Goal: Find specific page/section

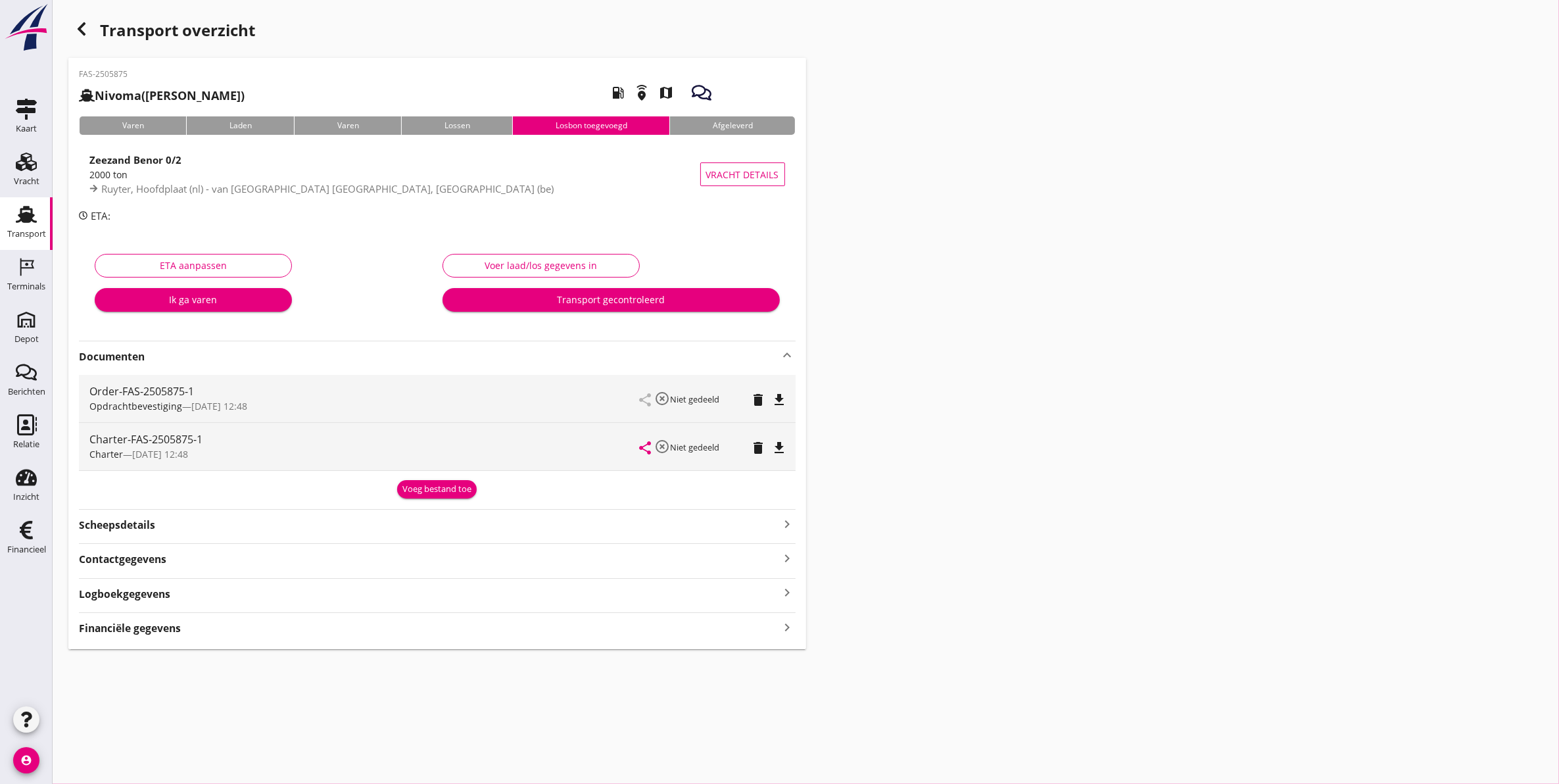
click at [20, 223] on icon "Transport" at bounding box center [26, 215] width 21 height 21
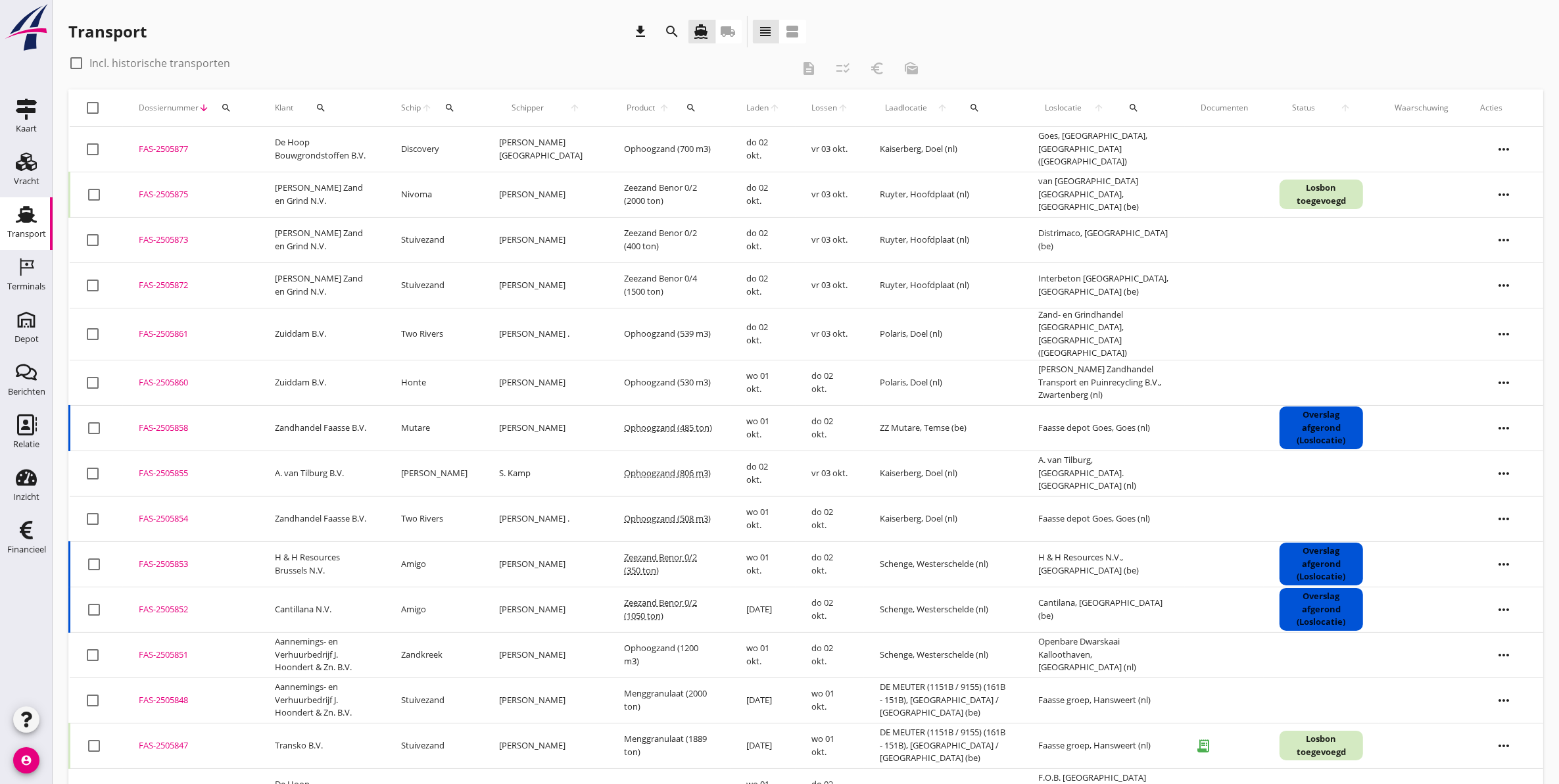
click at [462, 108] on div "search" at bounding box center [449, 107] width 24 height 11
click at [504, 130] on div "Zoek op (scheeps)naam arrow_drop_down" at bounding box center [540, 148] width 173 height 42
click at [502, 138] on input "Zoek op (scheeps)naam" at bounding box center [522, 146] width 137 height 21
click at [507, 177] on div "Honte" at bounding box center [563, 171] width 125 height 15
click at [632, 148] on icon "check" at bounding box center [640, 144] width 15 height 15
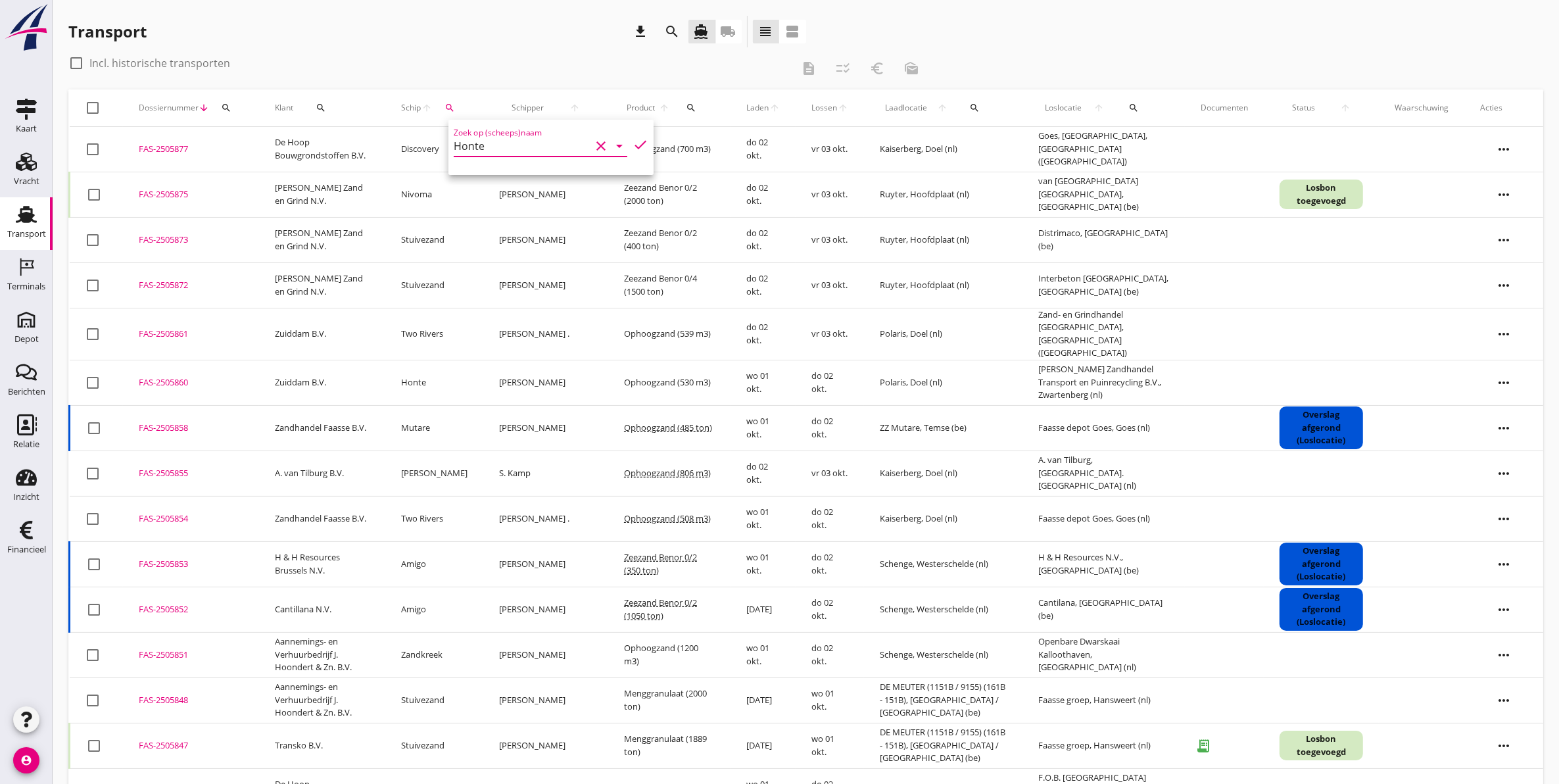
type input "Honte"
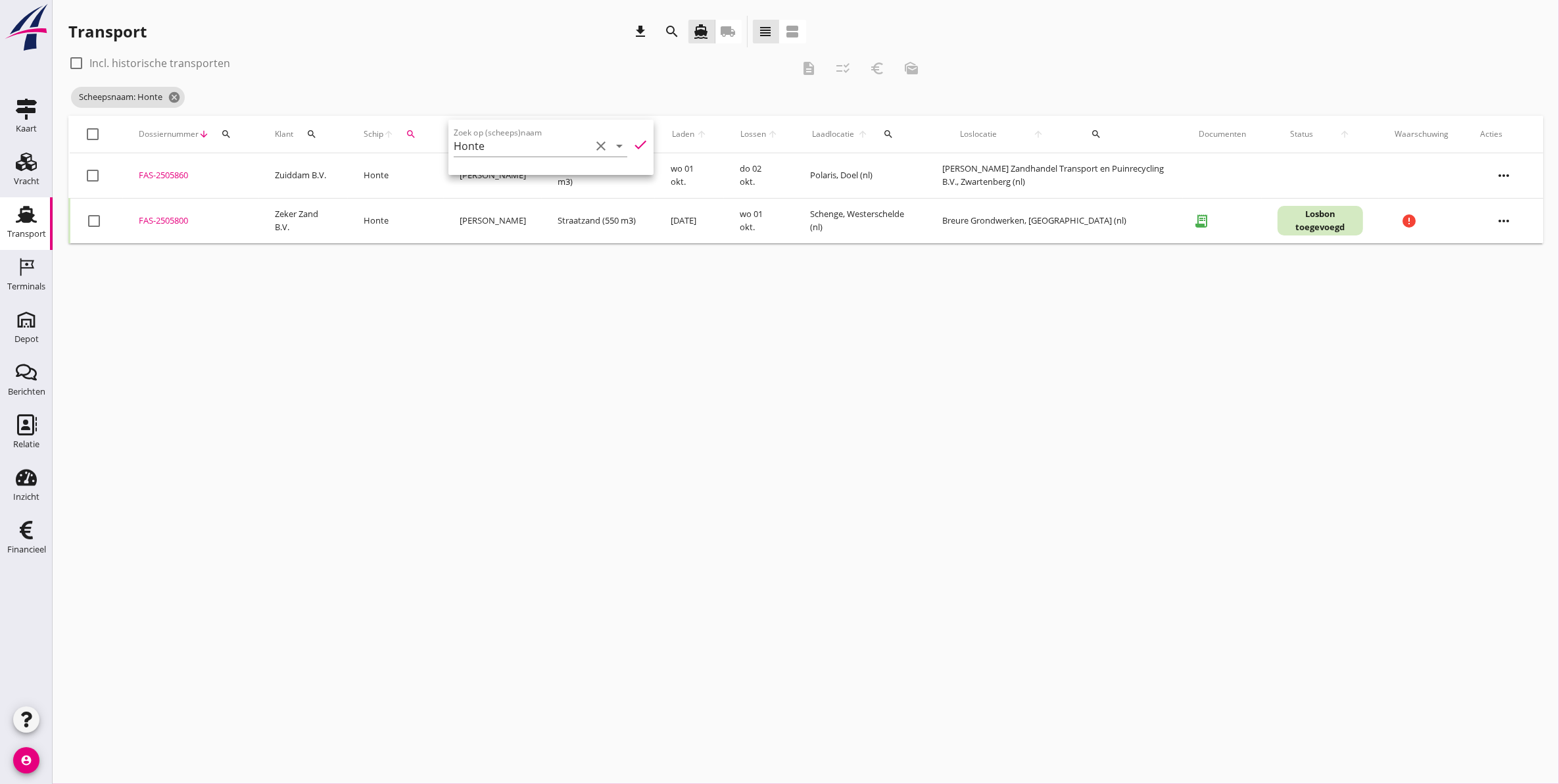
click at [534, 383] on div "cancel You are impersonating another user. Transport download search directions…" at bounding box center [806, 392] width 1507 height 784
click at [174, 63] on label "Incl. historische transporten" at bounding box center [159, 63] width 140 height 14
checkbox input "true"
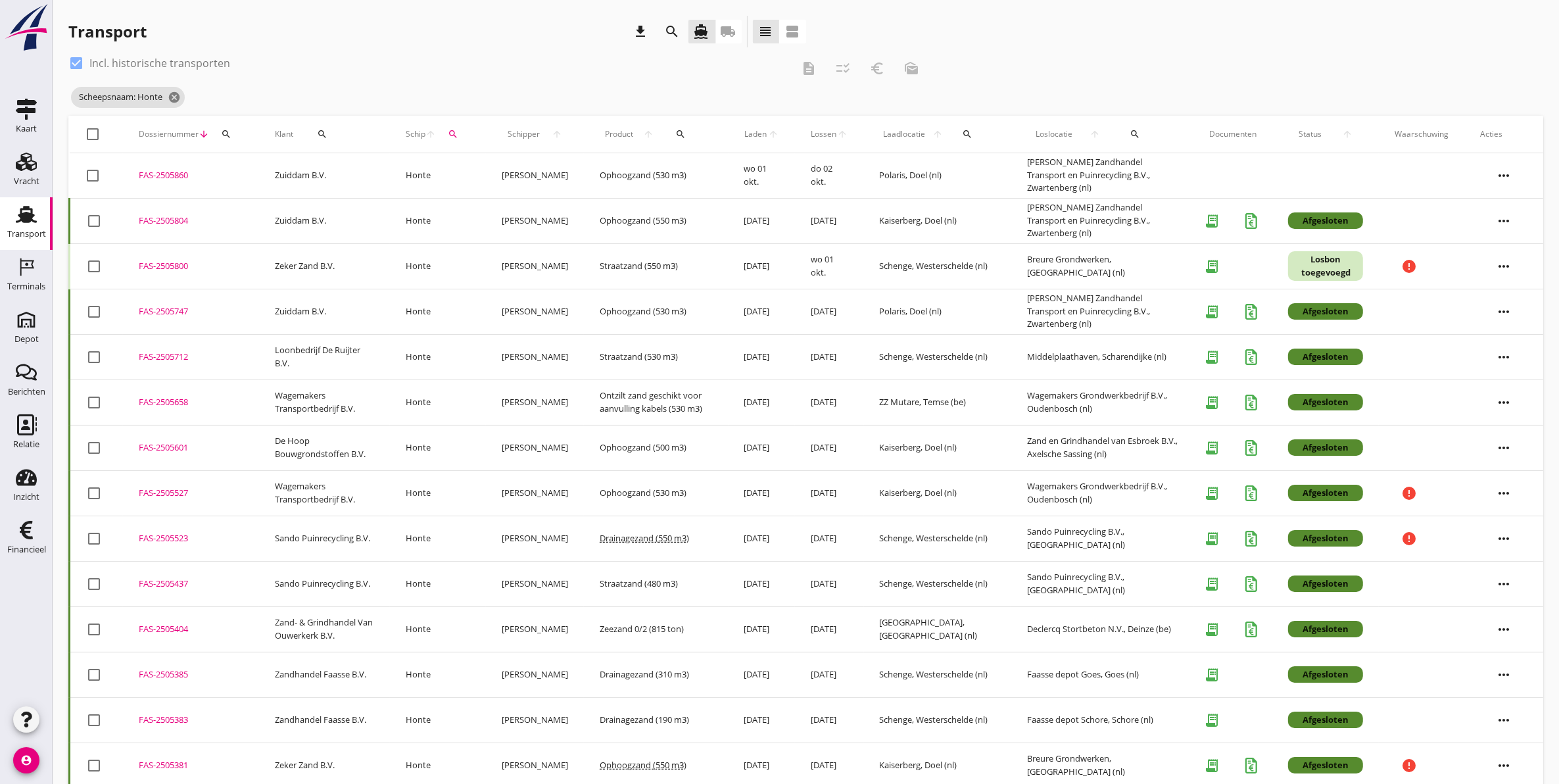
click at [151, 449] on div "FAS-2505601" at bounding box center [191, 448] width 105 height 14
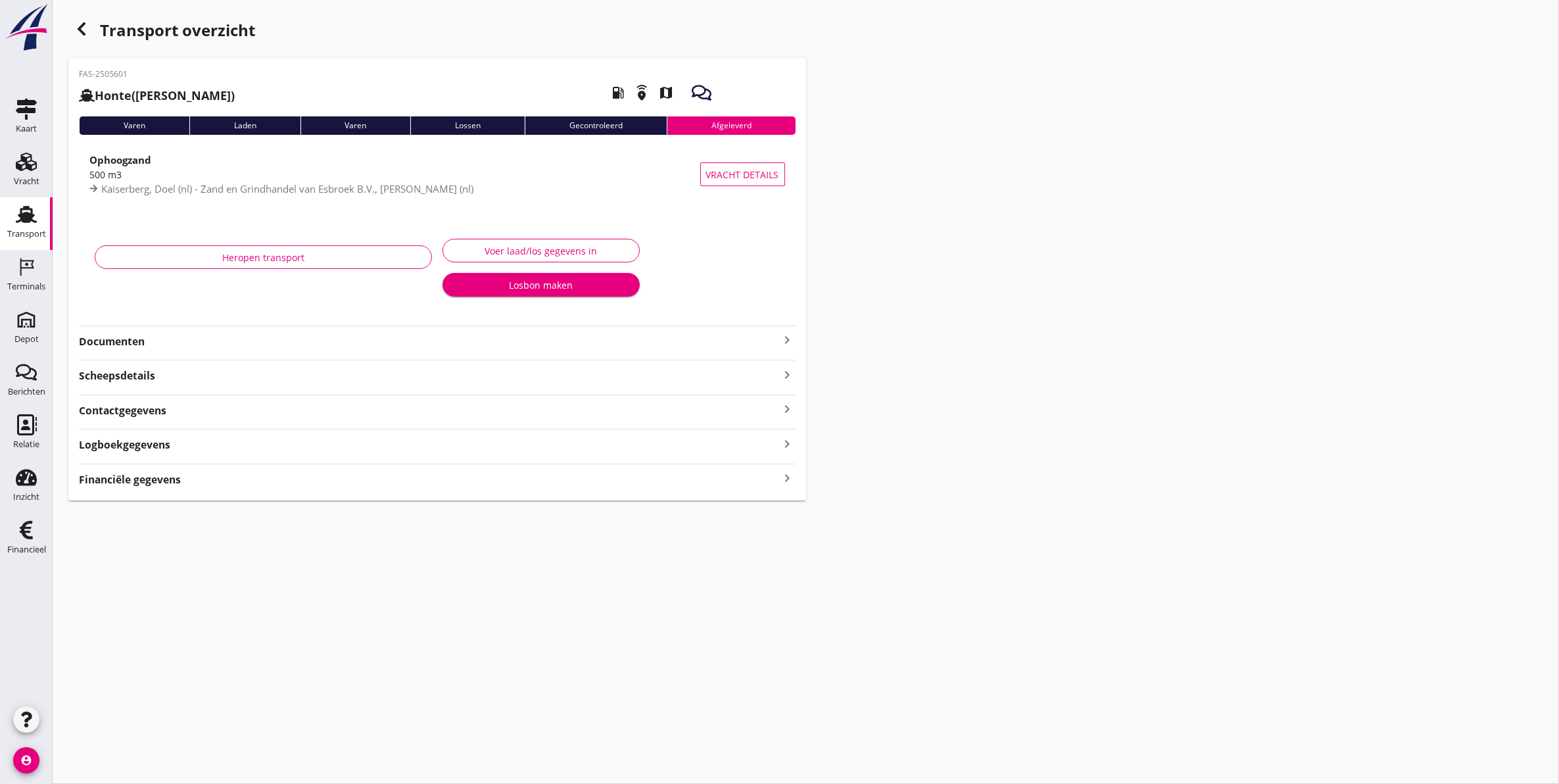
click at [110, 337] on strong "Documenten" at bounding box center [429, 342] width 701 height 15
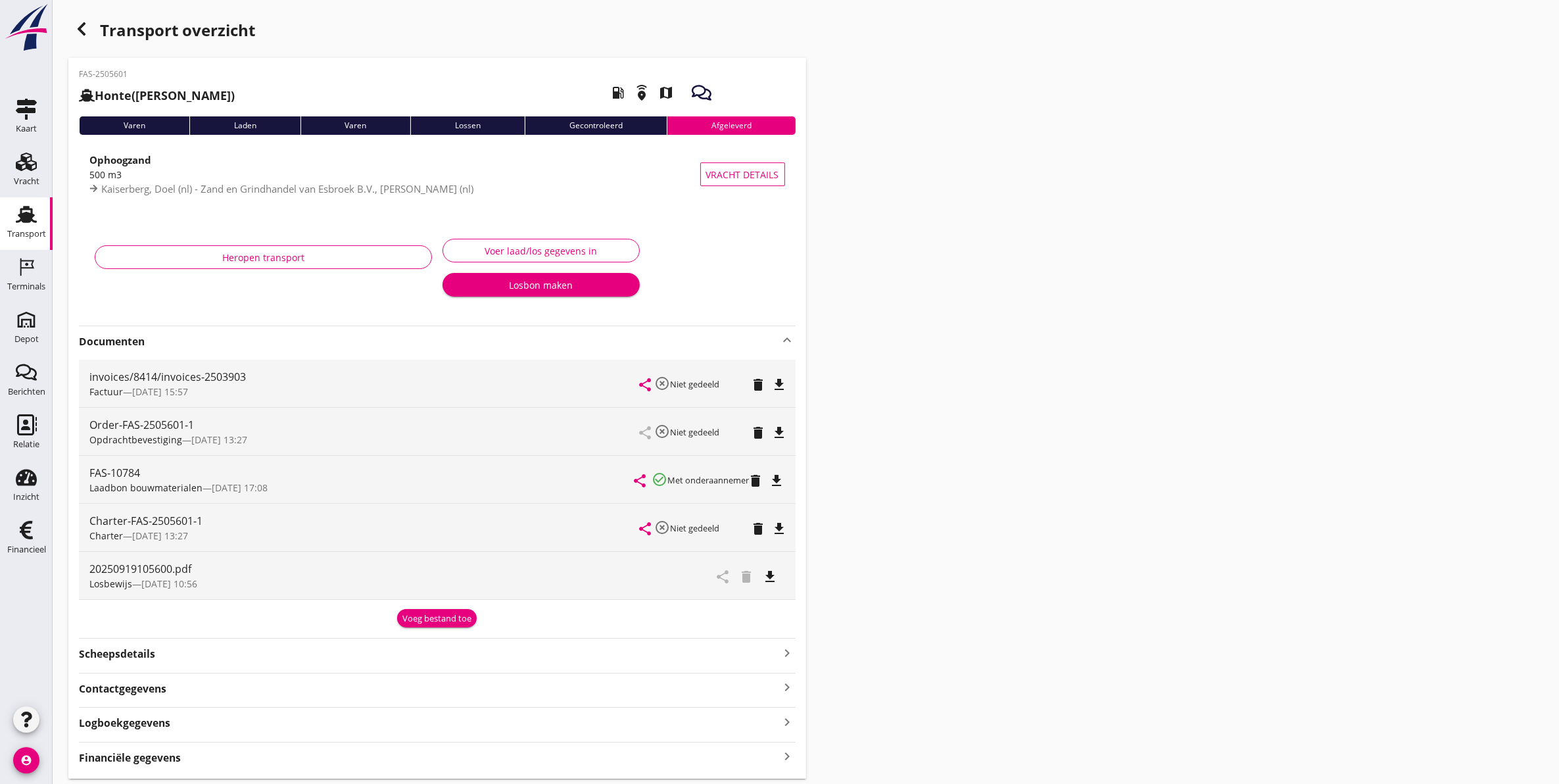
click at [770, 579] on icon "file_download" at bounding box center [771, 576] width 15 height 15
click at [780, 483] on icon "file_download" at bounding box center [778, 480] width 15 height 15
click at [87, 41] on div "Transport overzicht" at bounding box center [438, 31] width 738 height 32
click at [92, 31] on div "button" at bounding box center [81, 28] width 26 height 26
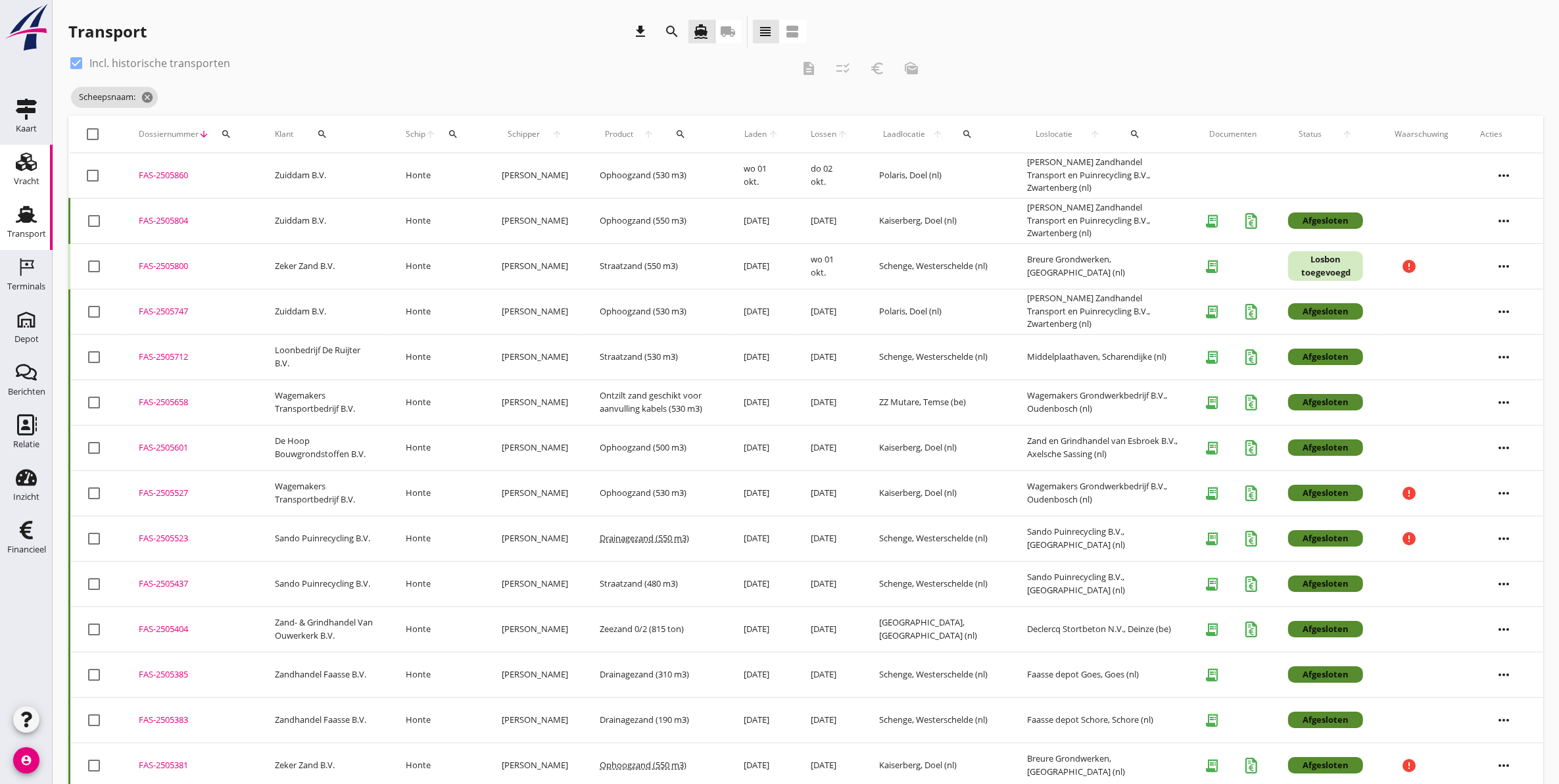
click at [30, 195] on link "Vracht Vracht" at bounding box center [26, 170] width 52 height 52
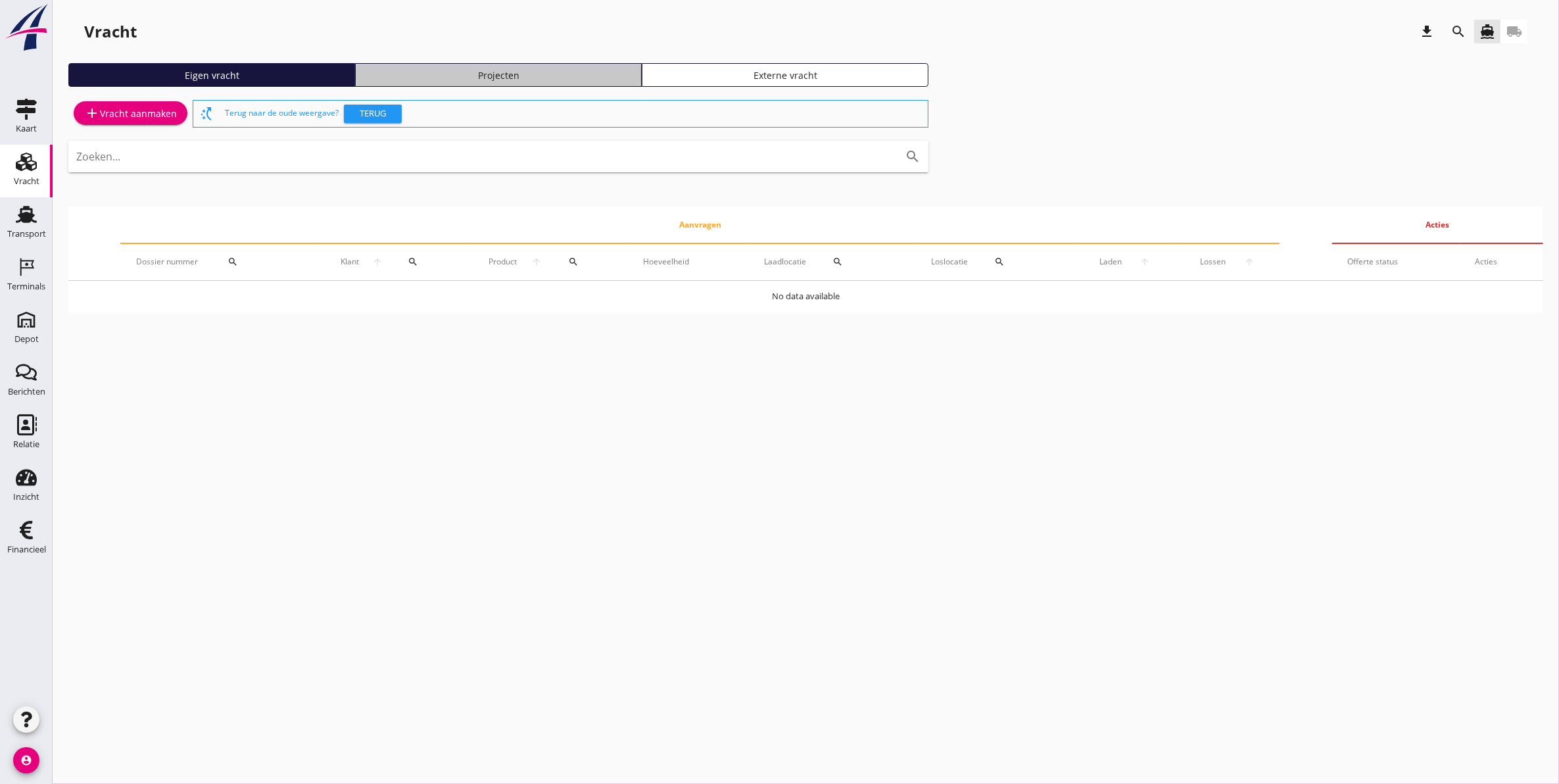
click at [447, 78] on div "Projecten" at bounding box center [499, 75] width 275 height 14
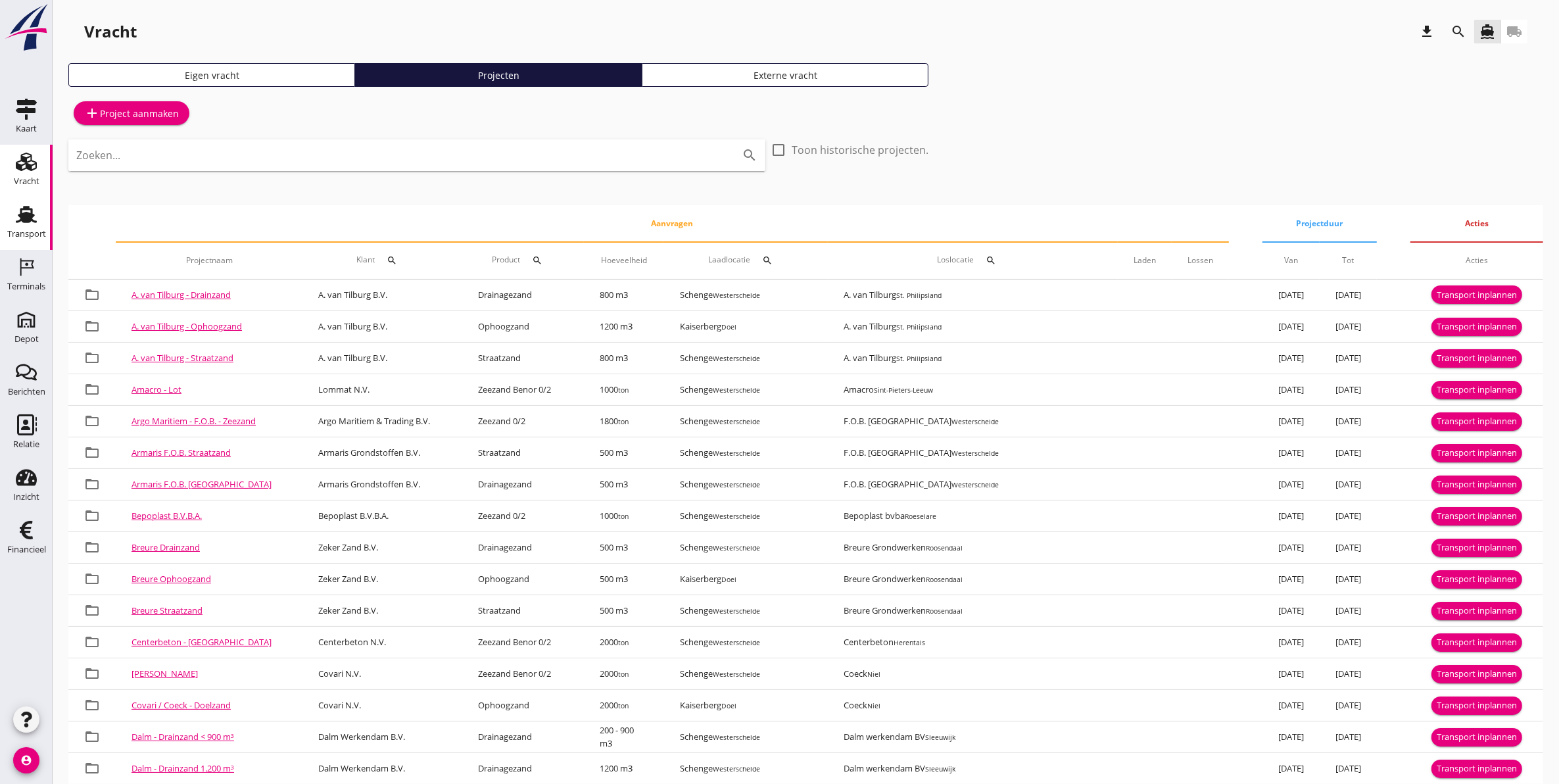
click at [37, 211] on div "Transport" at bounding box center [26, 215] width 32 height 21
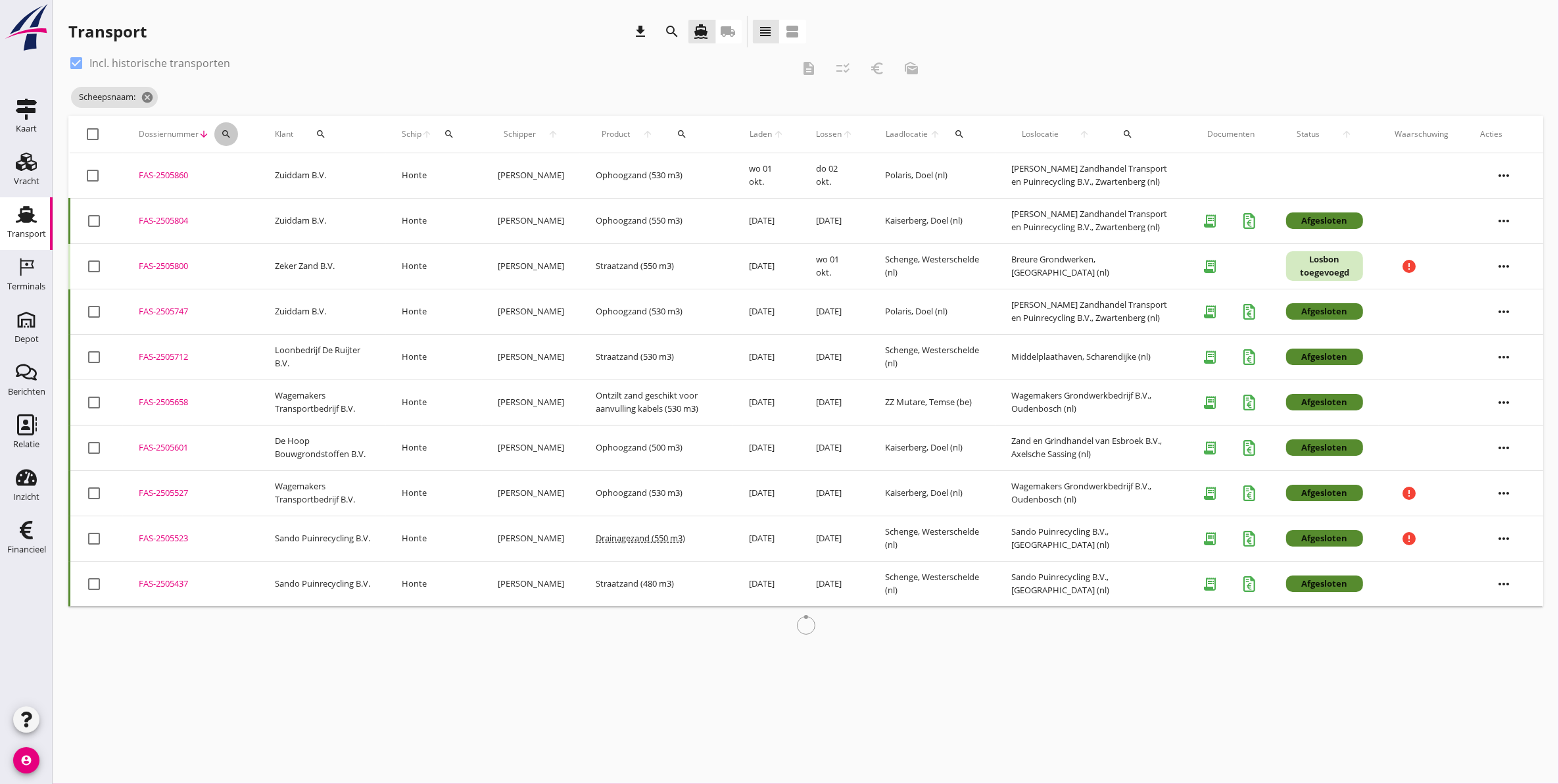
click at [229, 138] on icon "search" at bounding box center [226, 134] width 11 height 11
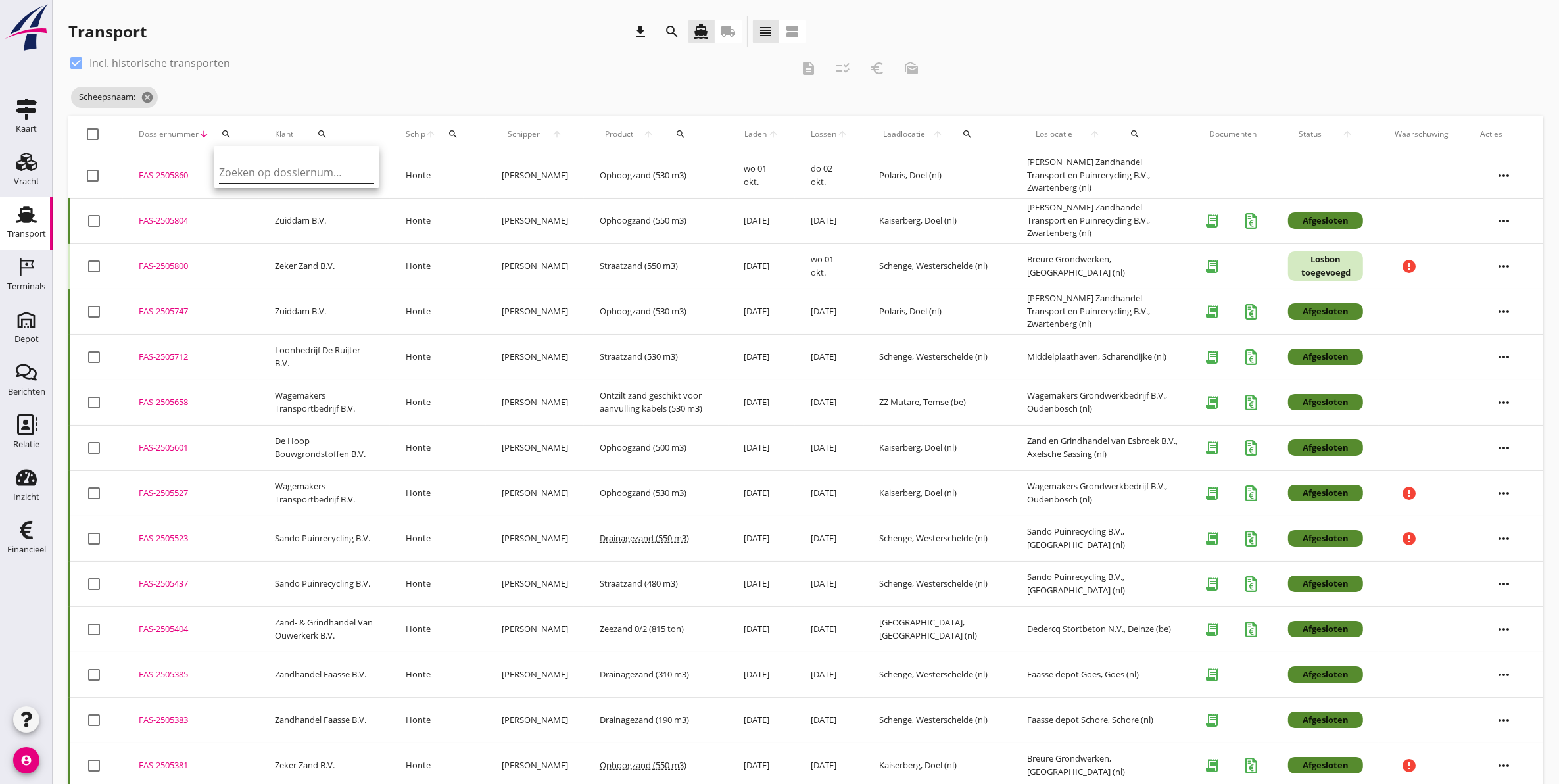
click at [263, 166] on input "Zoeken op dossiernummer..." at bounding box center [287, 172] width 137 height 21
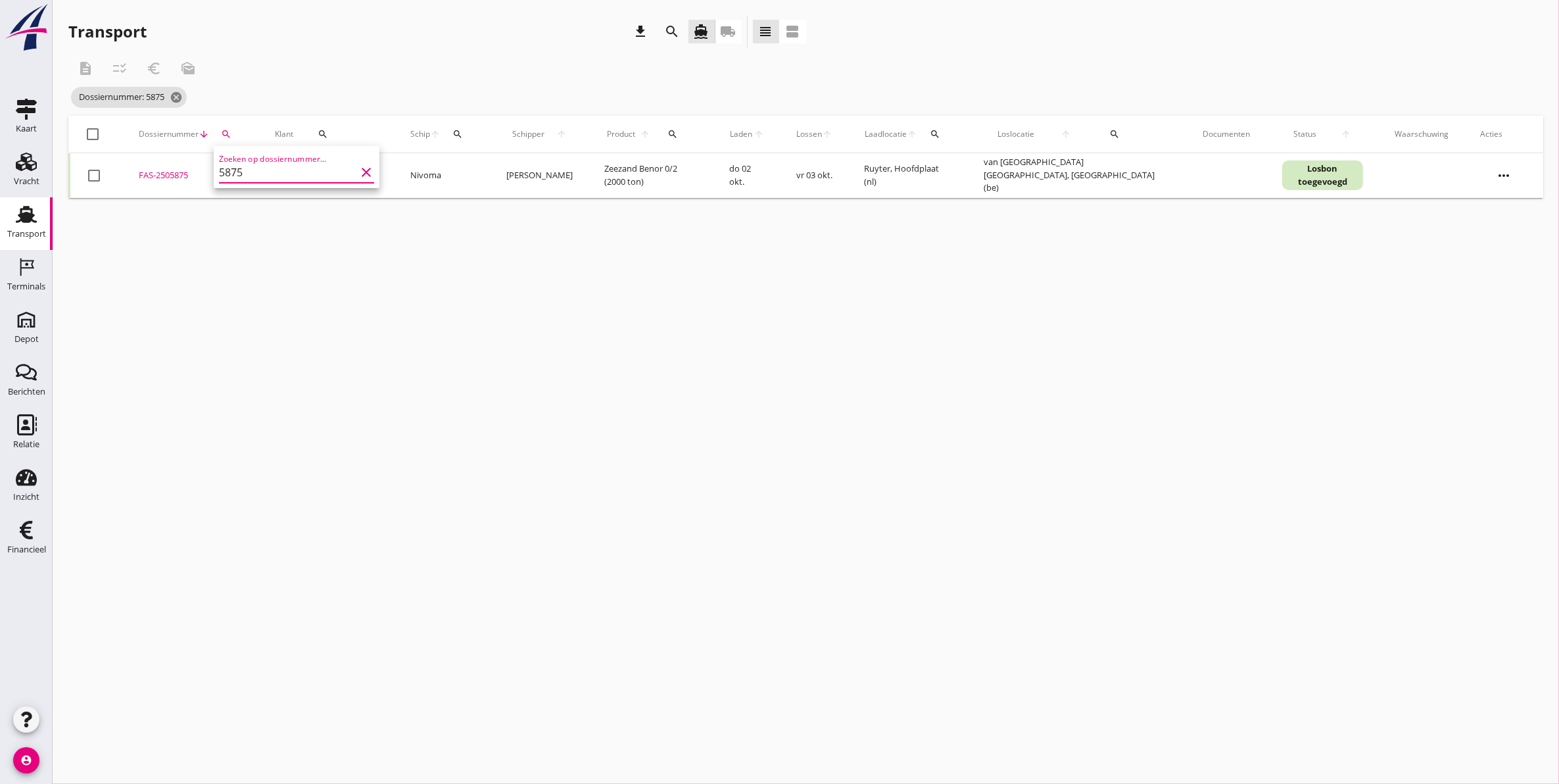
type input "5875"
click at [160, 162] on td "FAS-2505875 upload_file Drop hier uw bestand om het aan het dossier toe te voeg…" at bounding box center [191, 175] width 137 height 45
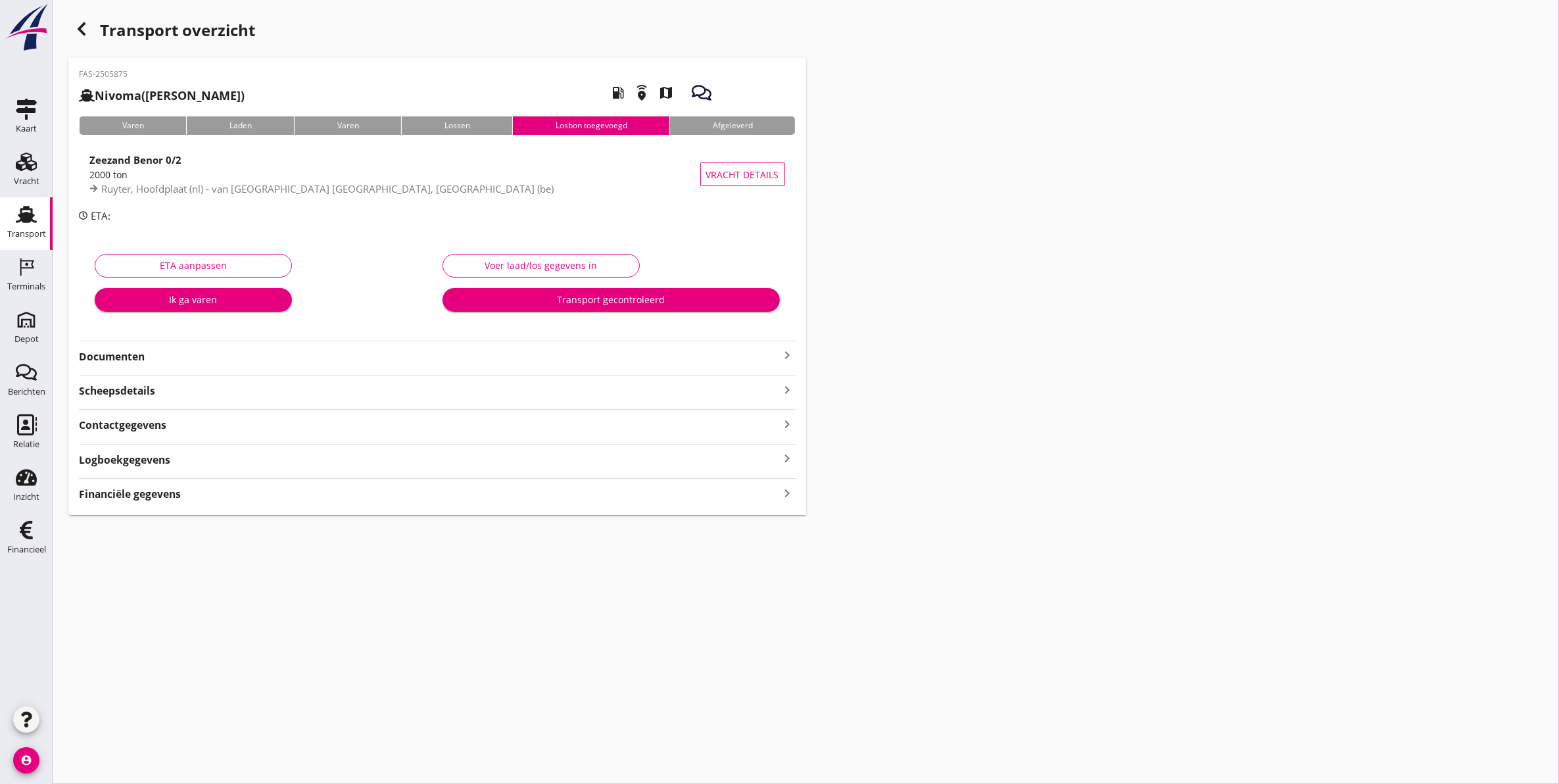
click at [691, 651] on div "cancel You are impersonating another user. Transport overzicht FAS-2505875 Nivo…" at bounding box center [806, 392] width 1507 height 784
click at [1039, 340] on div "Transport overzicht FAS-2505875 Nivoma ([PERSON_NAME]) local_gas_station emerge…" at bounding box center [806, 265] width 1507 height 530
drag, startPoint x: 1039, startPoint y: 340, endPoint x: 1181, endPoint y: 455, distance: 182.7
click at [1161, 468] on div "Transport overzicht FAS-2505875 Nivoma ([PERSON_NAME]) local_gas_station emerge…" at bounding box center [806, 265] width 1507 height 530
